Goal: Information Seeking & Learning: Learn about a topic

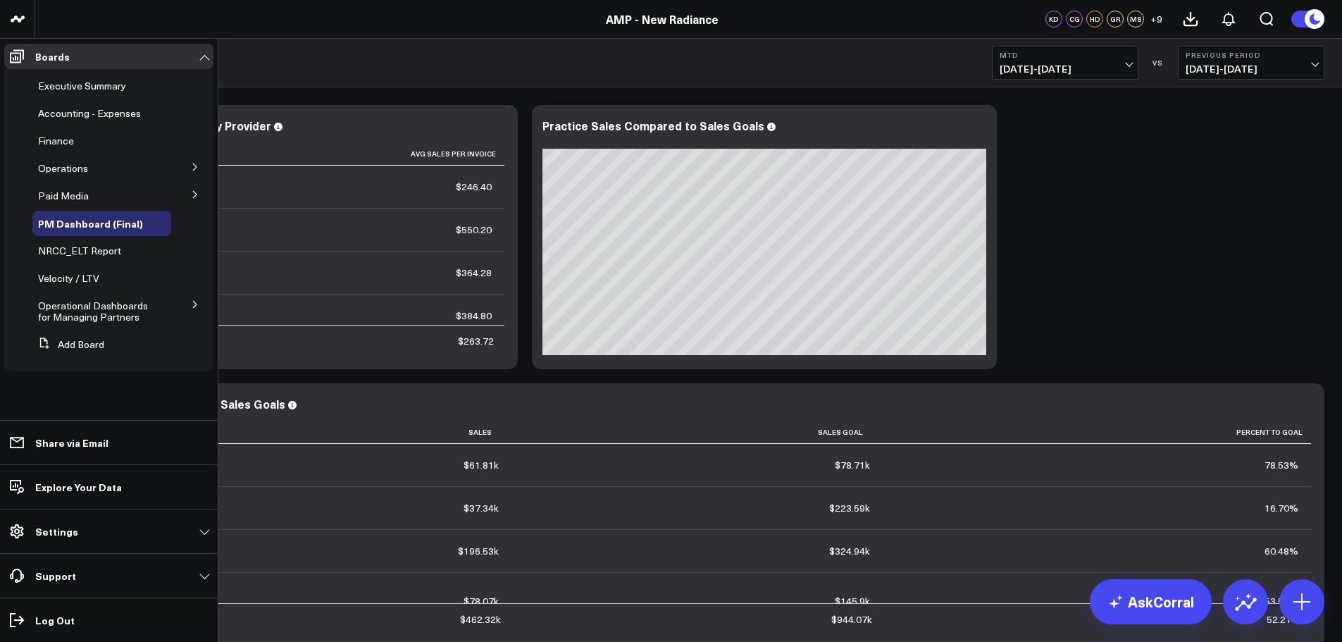
click at [194, 305] on icon at bounding box center [195, 304] width 8 height 8
click at [123, 377] on span "KPI - Sales per Service Hour" at bounding box center [96, 384] width 101 height 25
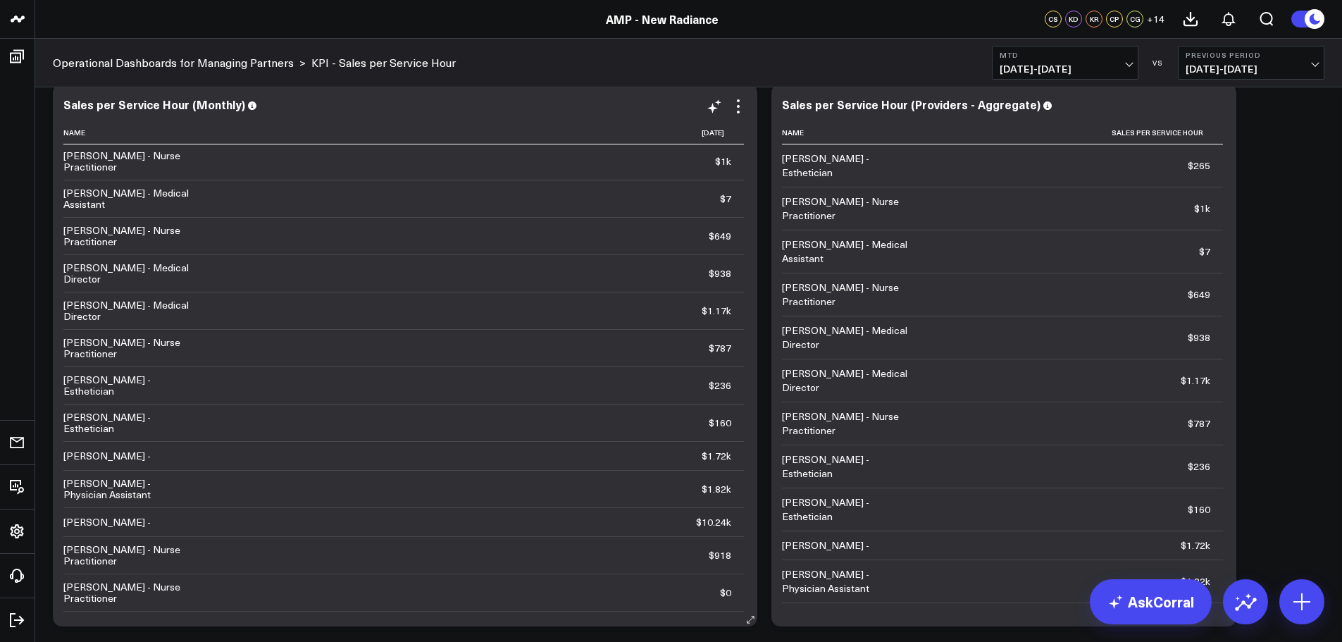
scroll to position [70, 0]
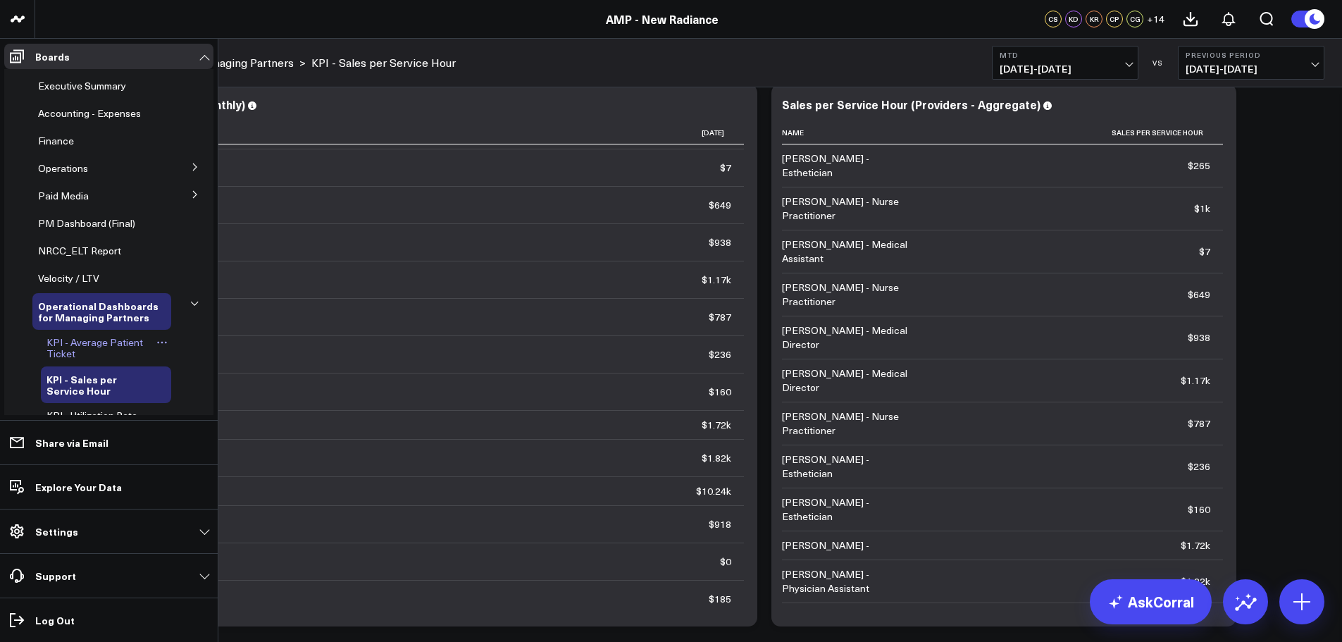
click at [98, 345] on span "KPI - Average Patient Ticket" at bounding box center [94, 347] width 97 height 25
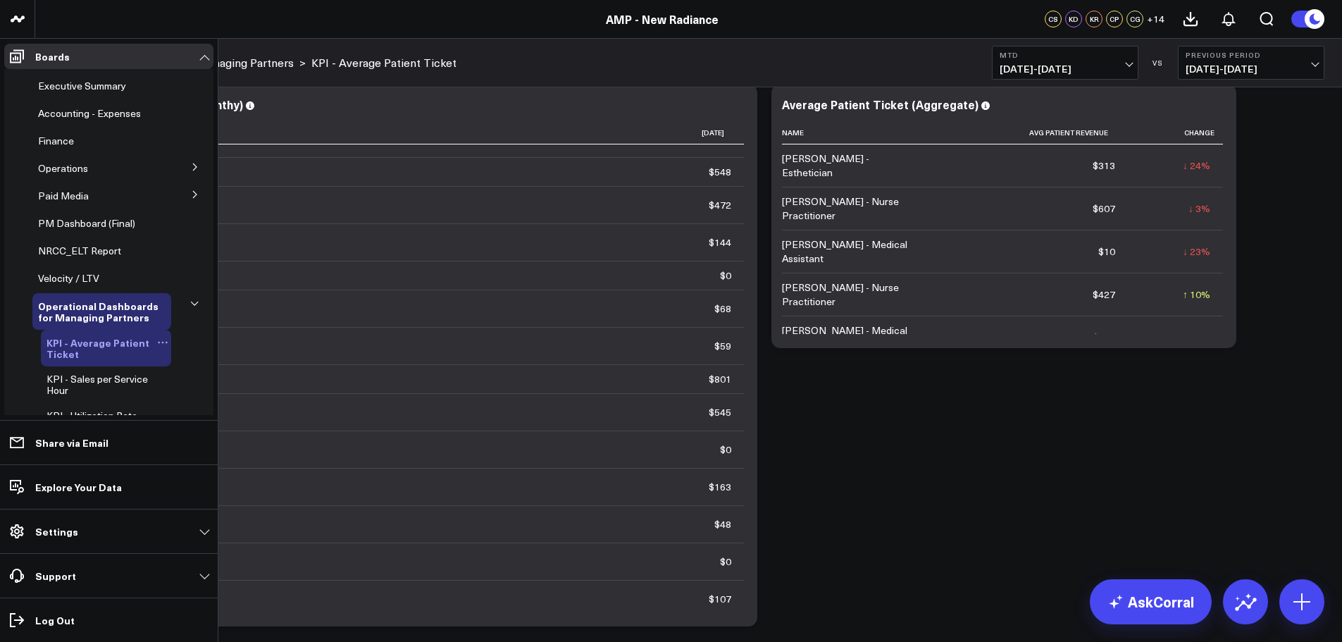
scroll to position [70, 0]
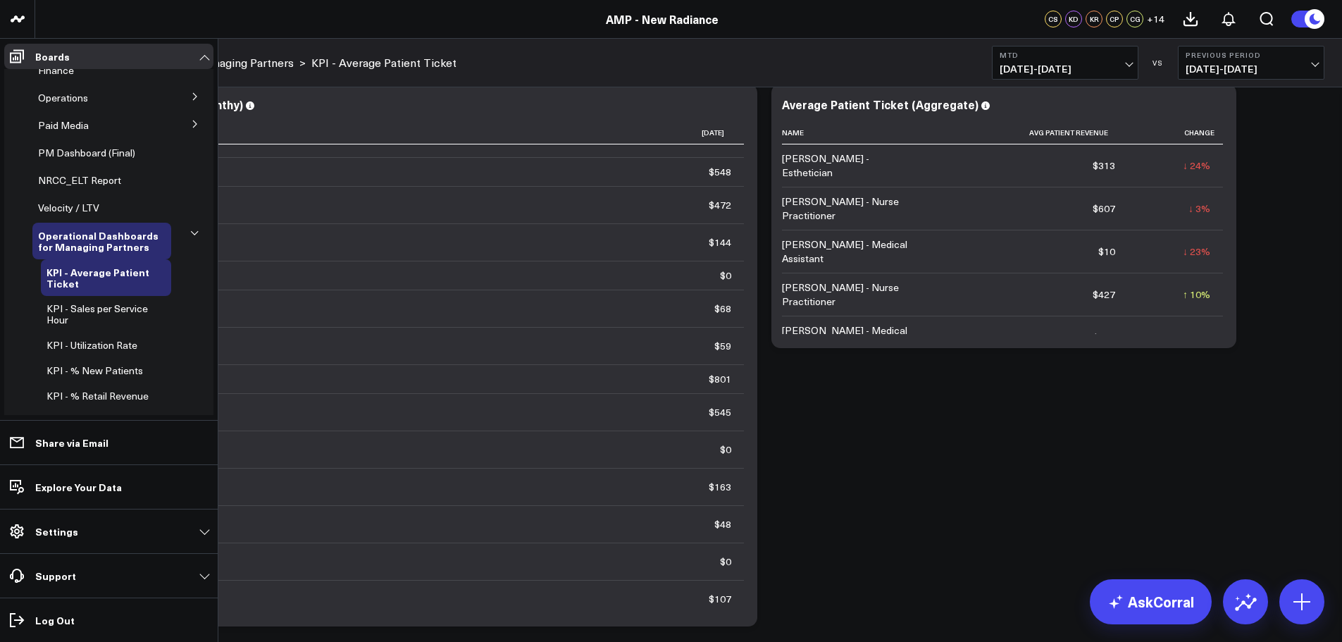
click at [104, 308] on span "KPI - Sales per Service Hour" at bounding box center [96, 314] width 101 height 25
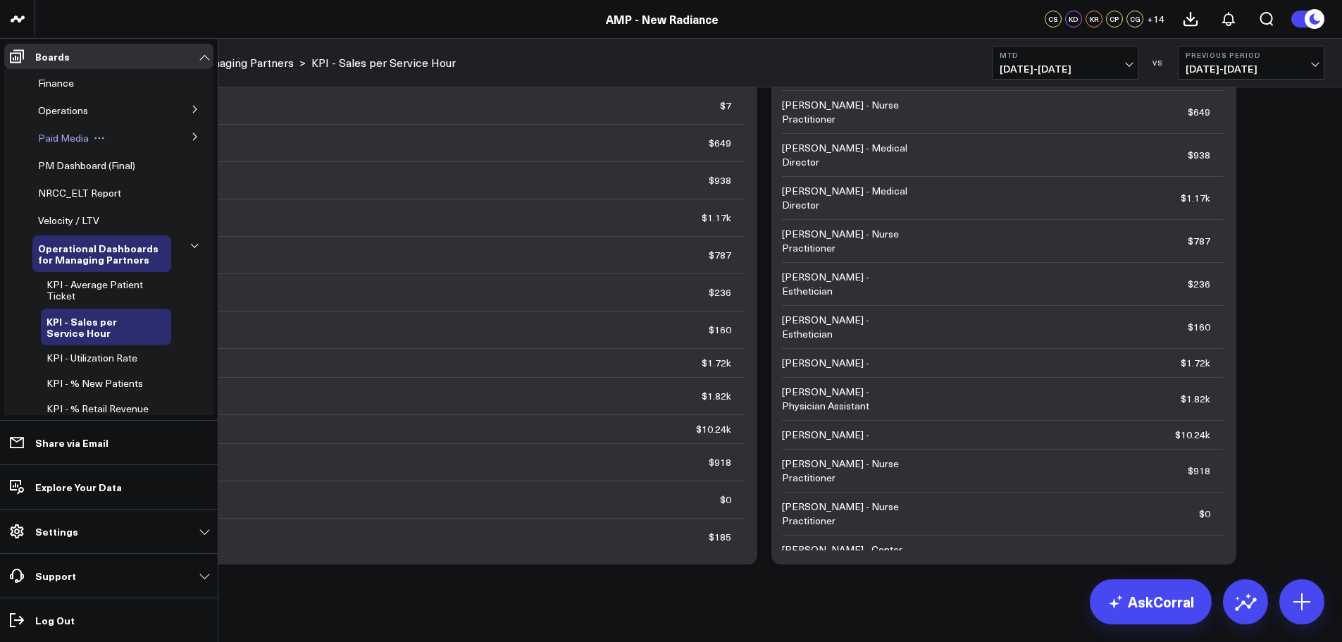
scroll to position [141, 0]
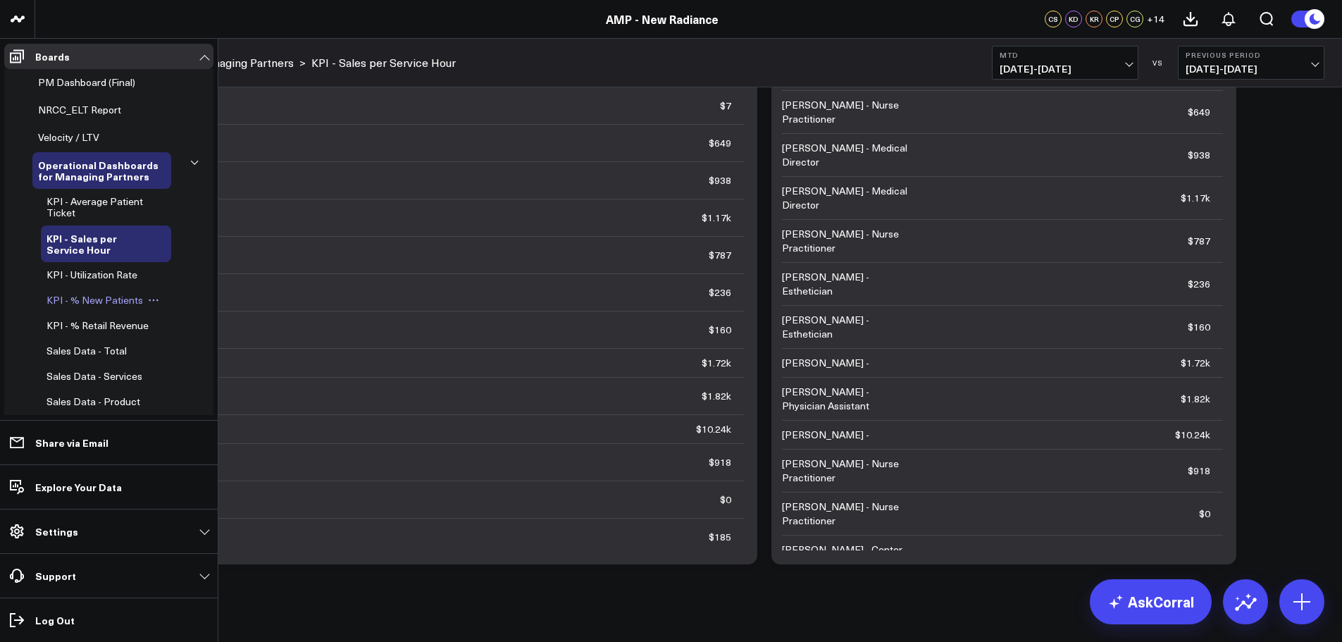
click at [105, 297] on span "KPI - % New Patients" at bounding box center [94, 299] width 97 height 13
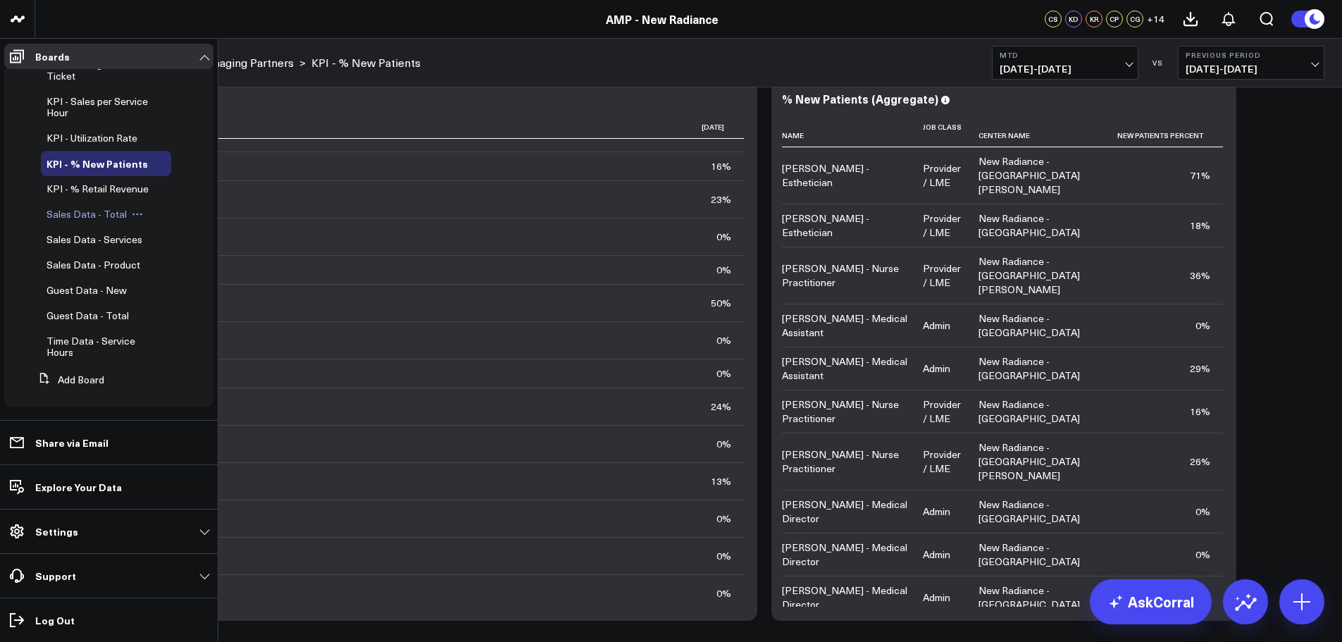
scroll to position [289, 0]
click at [80, 183] on span "KPI - % Retail Revenue" at bounding box center [97, 188] width 102 height 13
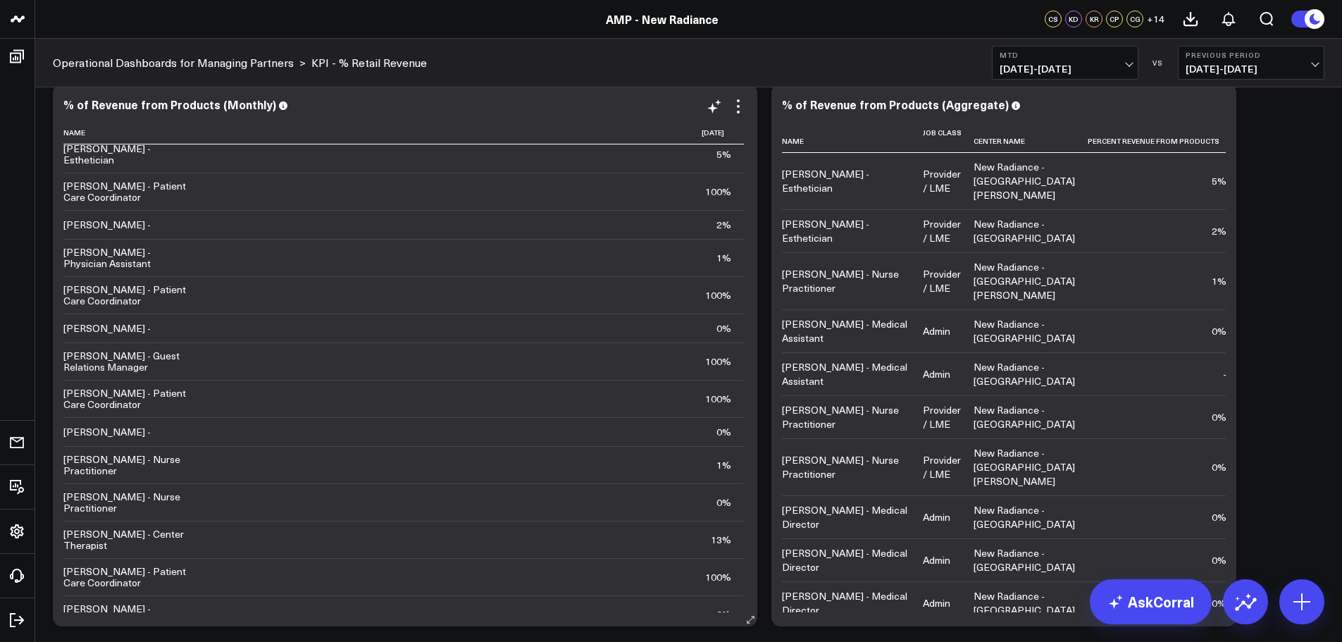
scroll to position [360, 0]
